Goal: Navigation & Orientation: Go to known website

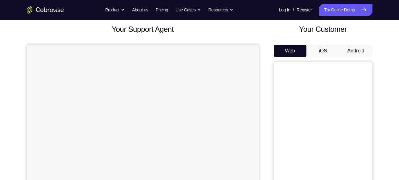
scroll to position [36, 0]
click at [361, 49] on button "Android" at bounding box center [356, 50] width 33 height 12
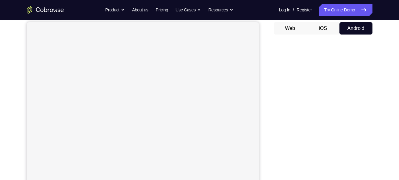
scroll to position [55, 0]
click at [380, 86] on div "Your Support Agent Your Customer Web iOS Android Next Steps We’d be happy to gi…" at bounding box center [199, 168] width 395 height 407
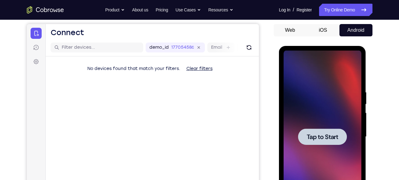
scroll to position [0, 0]
click at [337, 128] on div at bounding box center [323, 137] width 78 height 173
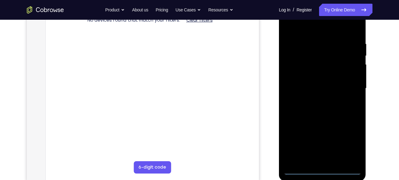
scroll to position [105, 0]
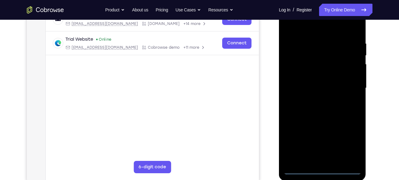
click at [323, 172] on div at bounding box center [323, 88] width 78 height 173
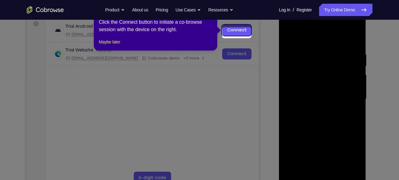
scroll to position [78, 0]
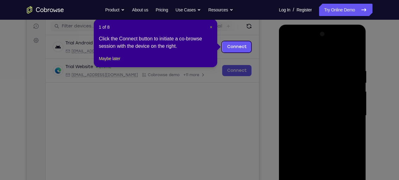
click at [212, 29] on span "×" at bounding box center [211, 27] width 2 height 5
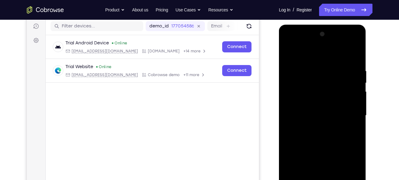
click at [348, 167] on div at bounding box center [323, 115] width 78 height 173
click at [289, 41] on div at bounding box center [323, 115] width 78 height 173
click at [348, 115] on div at bounding box center [323, 115] width 78 height 173
click at [317, 126] on div at bounding box center [323, 115] width 78 height 173
click at [312, 108] on div at bounding box center [323, 115] width 78 height 173
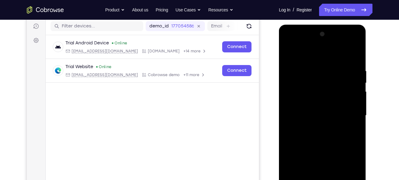
click at [315, 107] on div at bounding box center [323, 115] width 78 height 173
click at [330, 116] on div at bounding box center [323, 115] width 78 height 173
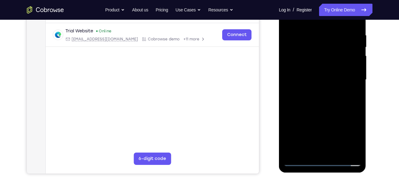
scroll to position [113, 0]
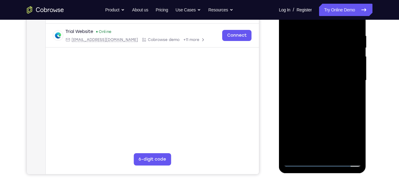
click at [325, 102] on div at bounding box center [323, 80] width 78 height 173
click at [324, 111] on div at bounding box center [323, 80] width 78 height 173
click at [322, 55] on div at bounding box center [323, 80] width 78 height 173
click at [324, 67] on div at bounding box center [323, 80] width 78 height 173
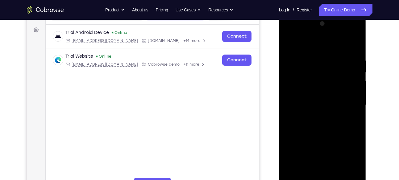
scroll to position [87, 0]
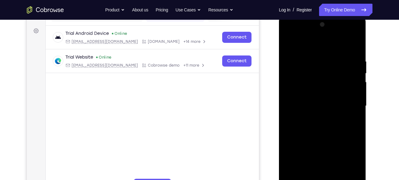
click at [319, 79] on div at bounding box center [323, 106] width 78 height 173
click at [354, 33] on div at bounding box center [323, 106] width 78 height 173
click at [329, 56] on div at bounding box center [323, 106] width 78 height 173
click at [317, 73] on div at bounding box center [323, 106] width 78 height 173
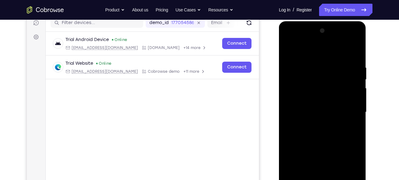
scroll to position [80, 0]
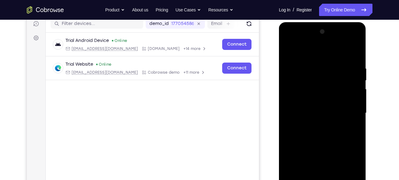
click at [321, 52] on div at bounding box center [323, 113] width 78 height 173
click at [330, 72] on div at bounding box center [323, 113] width 78 height 173
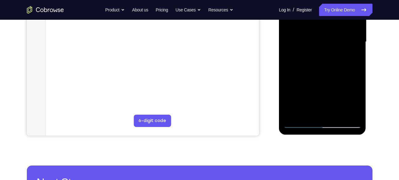
scroll to position [0, 0]
